Goal: Transaction & Acquisition: Purchase product/service

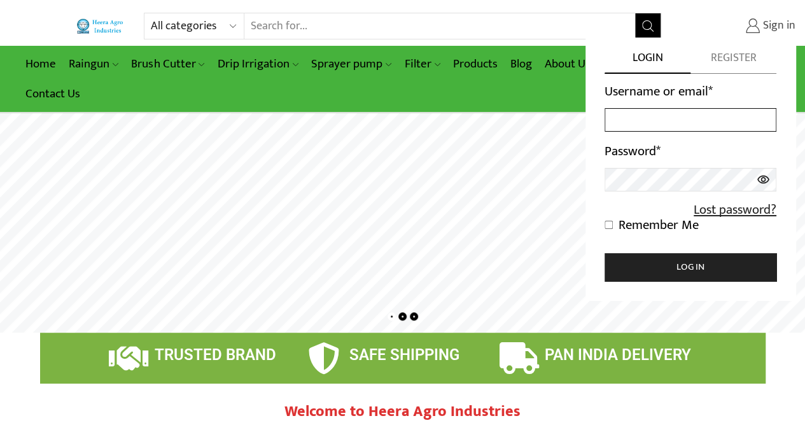
type input "nitin.ps.panchal@gmail.com"
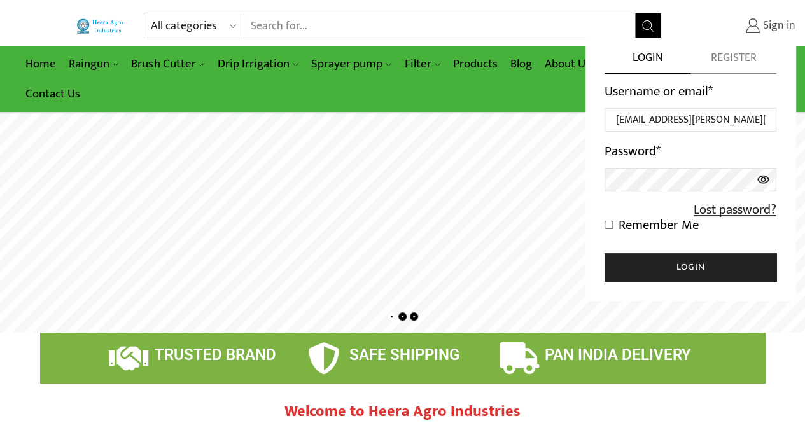
click at [771, 29] on span "Sign in" at bounding box center [778, 26] width 36 height 17
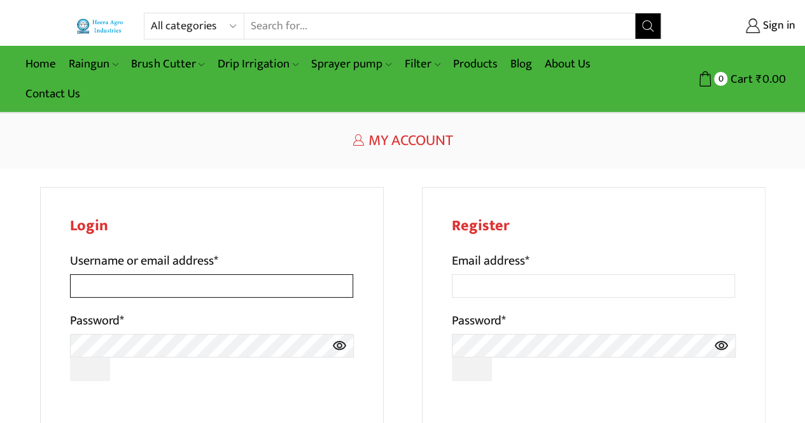
type input "nitin.ps.panchal@gmail.com"
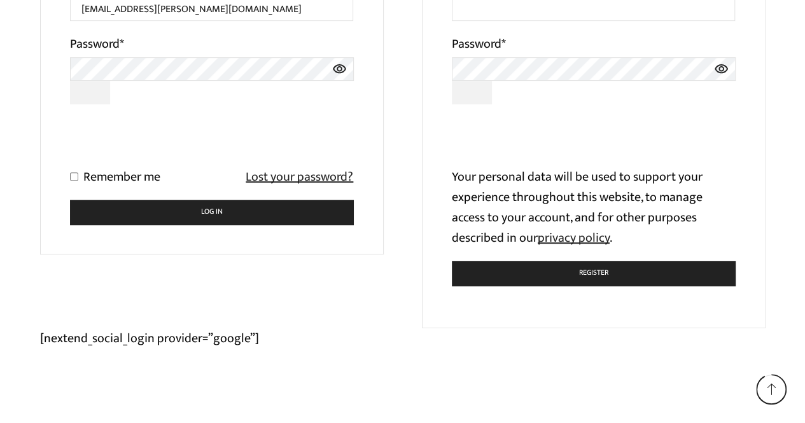
scroll to position [276, 0]
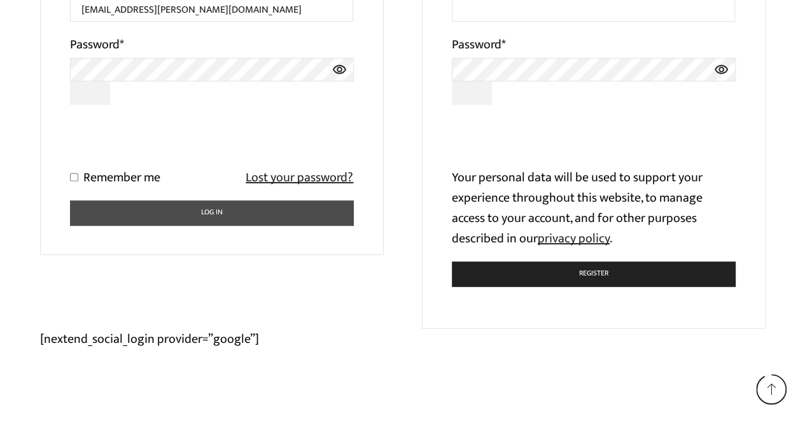
click at [134, 215] on button "Log in" at bounding box center [212, 213] width 284 height 25
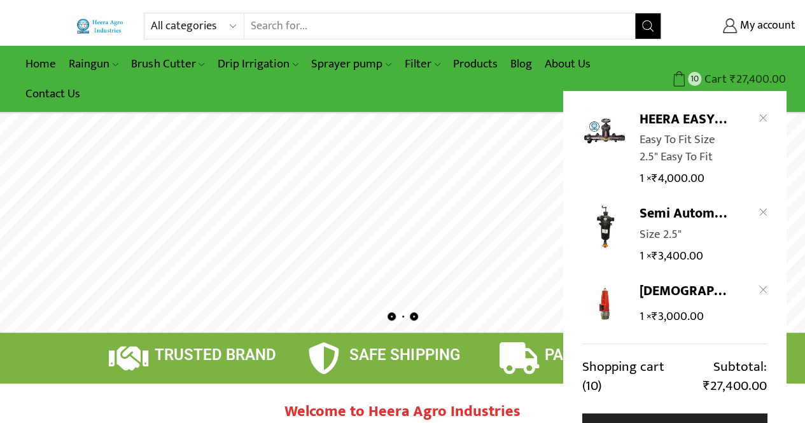
click at [696, 72] on span "10" at bounding box center [694, 78] width 13 height 13
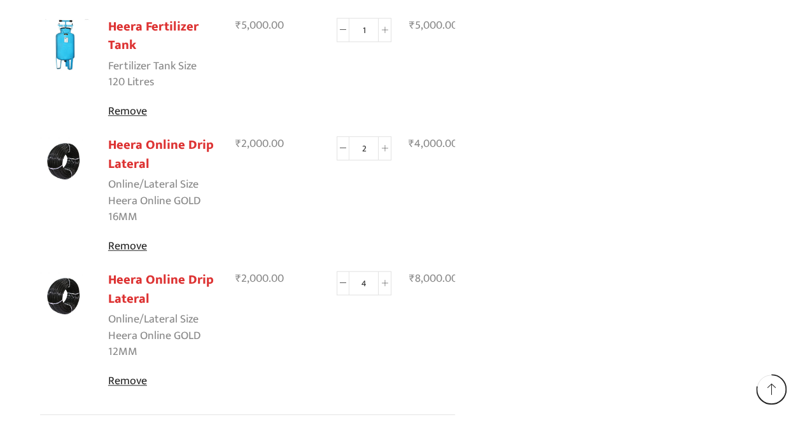
scroll to position [550, 0]
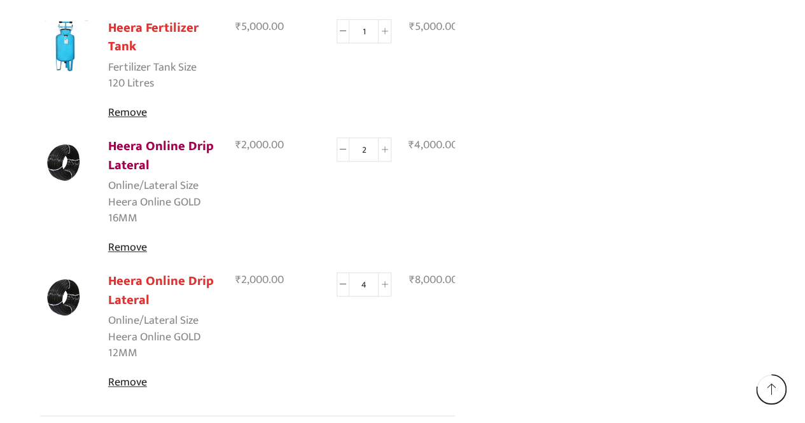
click at [150, 141] on link "Heera Online Drip Lateral" at bounding box center [161, 156] width 106 height 40
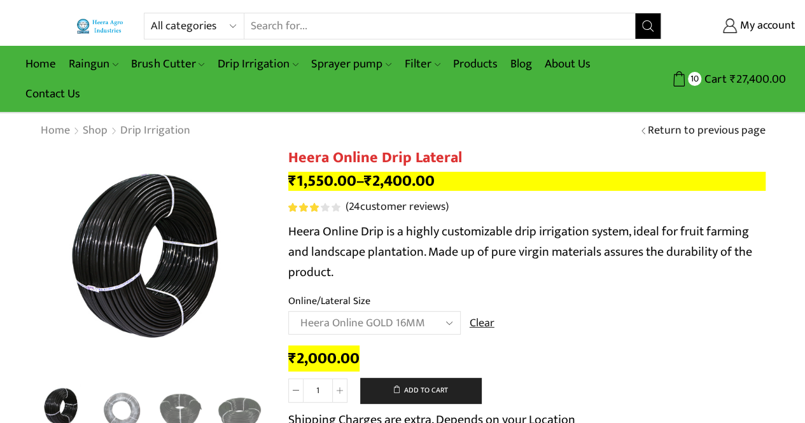
click at [346, 38] on input "Search input" at bounding box center [439, 25] width 391 height 25
type input "sand filter"
click at [635, 13] on button "Search" at bounding box center [647, 25] width 25 height 25
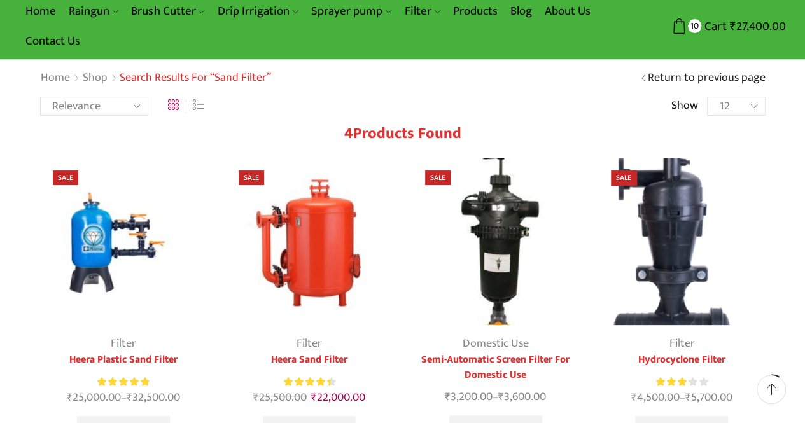
scroll to position [51, 0]
